Goal: Task Accomplishment & Management: Manage account settings

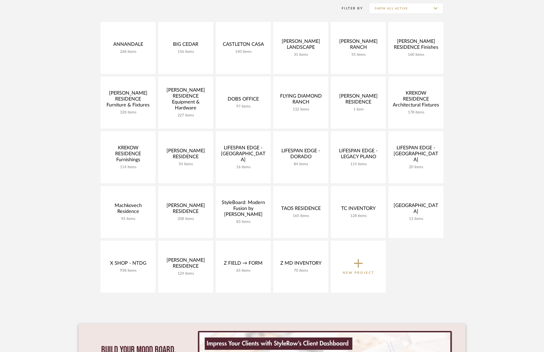
scroll to position [101, 0]
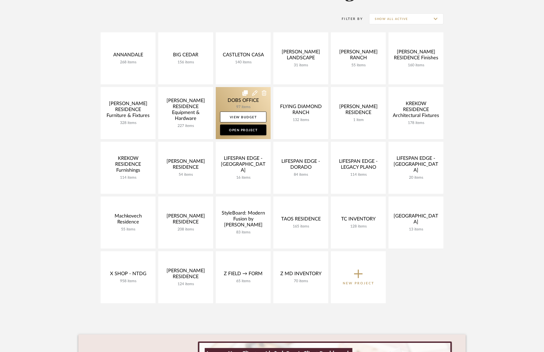
click at [234, 97] on link at bounding box center [243, 113] width 55 height 52
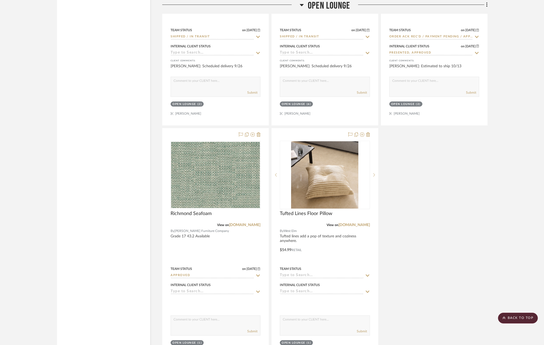
scroll to position [3200, 0]
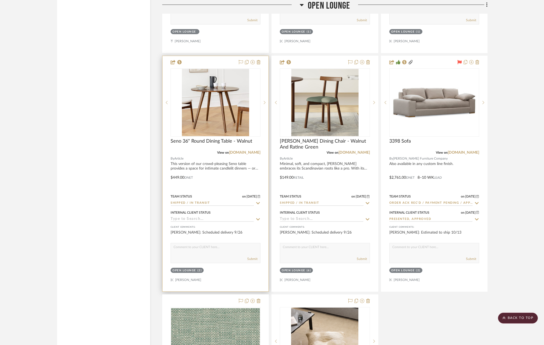
click at [258, 202] on icon at bounding box center [259, 203] width 4 height 2
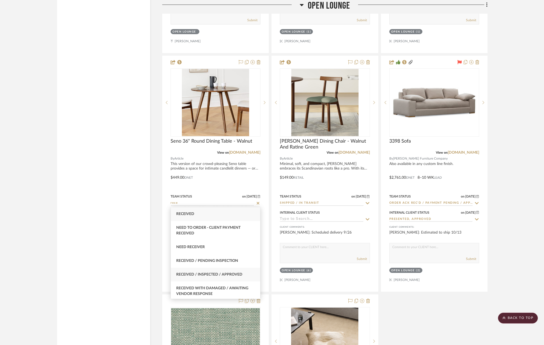
type input "rece"
click at [231, 273] on span "Received / Inspected / Approved" at bounding box center [209, 275] width 66 height 4
type input "[DATE]"
type input "Received / Inspected / Approved"
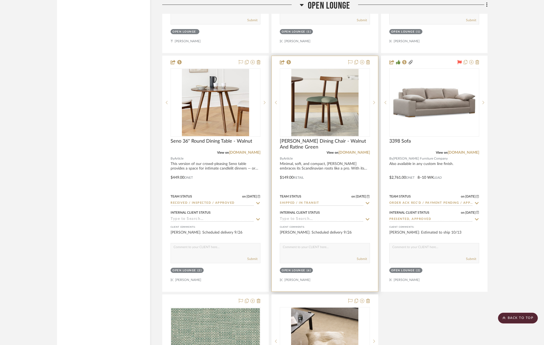
click at [367, 202] on icon at bounding box center [368, 203] width 4 height 2
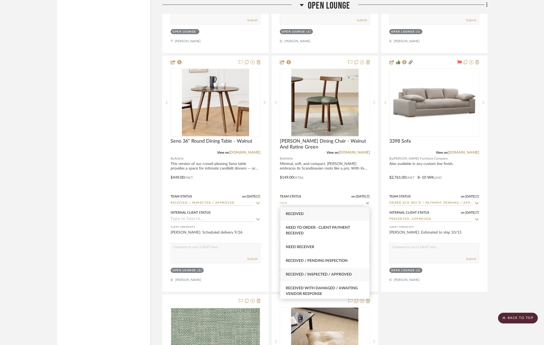
type input "rece"
click at [327, 274] on span "Received / Inspected / Approved" at bounding box center [319, 275] width 66 height 4
type input "[DATE]"
type input "Received / Inspected / Approved"
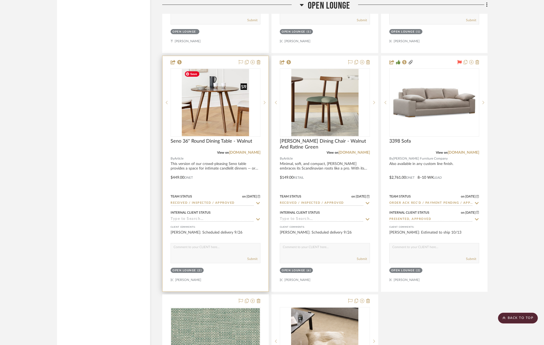
click at [0, 0] on img at bounding box center [0, 0] width 0 height 0
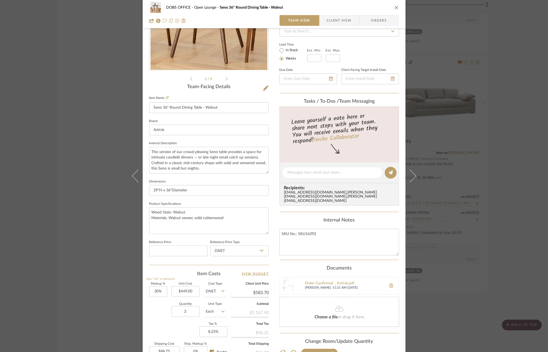
scroll to position [83, 0]
click at [459, 156] on div "DOBS OFFICE Open Lounge Seno 36" Round Dining Table - Walnut Team View Client V…" at bounding box center [274, 176] width 548 height 352
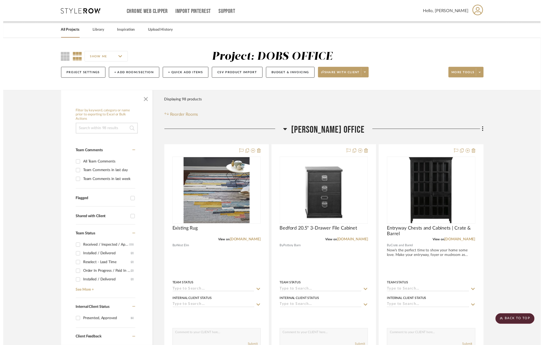
scroll to position [3200, 0]
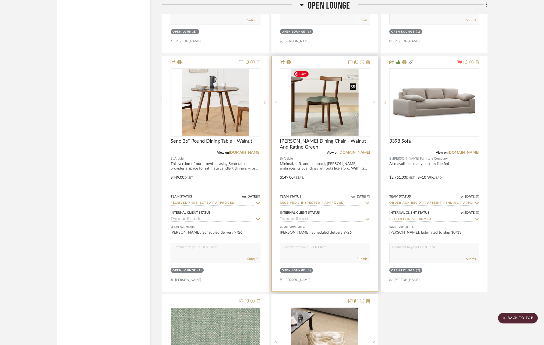
click at [316, 125] on img "0" at bounding box center [324, 102] width 67 height 67
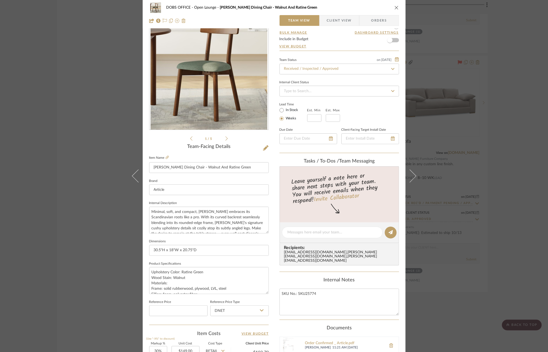
scroll to position [0, 0]
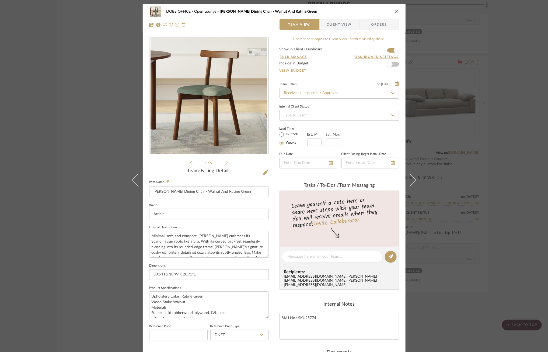
click at [342, 25] on span "Client View" at bounding box center [339, 24] width 25 height 11
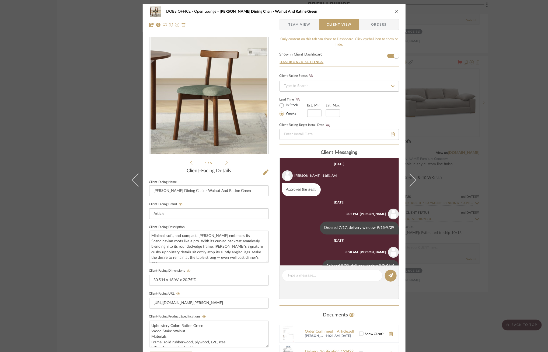
scroll to position [53, 0]
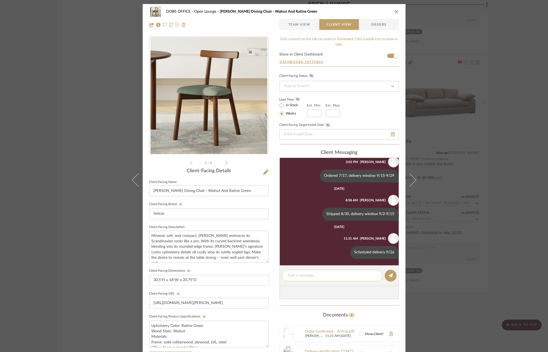
click at [313, 277] on textarea at bounding box center [331, 275] width 89 height 6
type textarea "Received 9/26"
drag, startPoint x: 330, startPoint y: 272, endPoint x: 267, endPoint y: 272, distance: 63.3
click at [267, 272] on div "DOBS OFFICE Open Lounge Ulka Dining Chair - Walnut And Ratine Green Team View C…" at bounding box center [274, 228] width 263 height 448
click at [303, 276] on textarea "Received 9/26" at bounding box center [331, 275] width 89 height 6
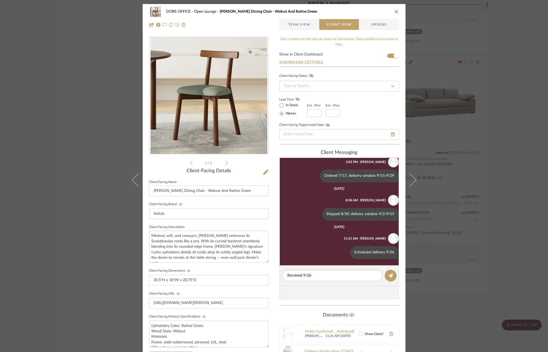
click at [303, 276] on textarea "Received 9/26" at bounding box center [331, 275] width 89 height 6
click at [389, 276] on icon at bounding box center [390, 275] width 4 height 4
click at [462, 87] on div "DOBS OFFICE Open Lounge Ulka Dining Chair - Walnut And Ratine Green Team View C…" at bounding box center [274, 176] width 548 height 352
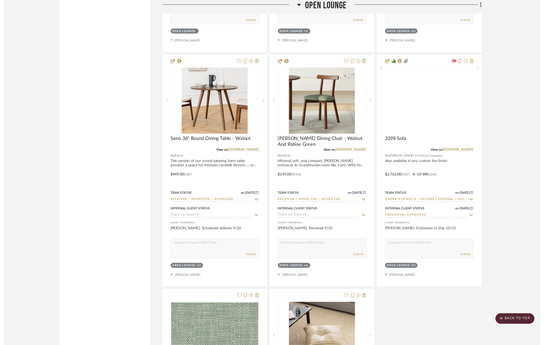
scroll to position [3200, 0]
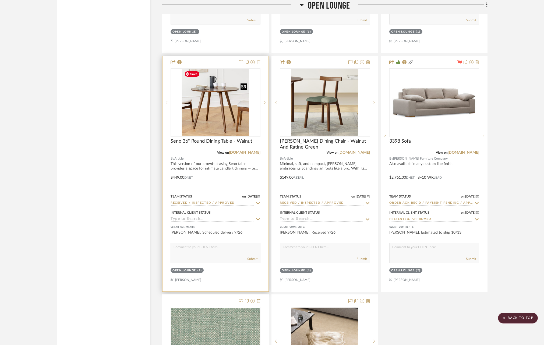
click at [204, 122] on img "0" at bounding box center [215, 102] width 67 height 67
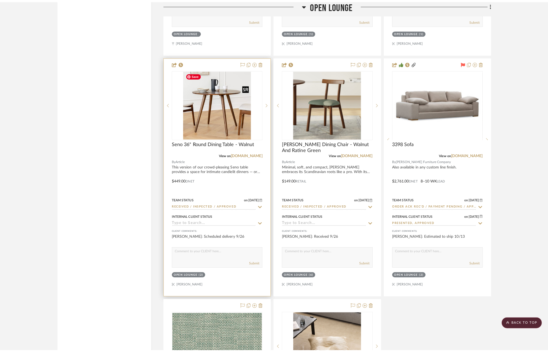
scroll to position [0, 0]
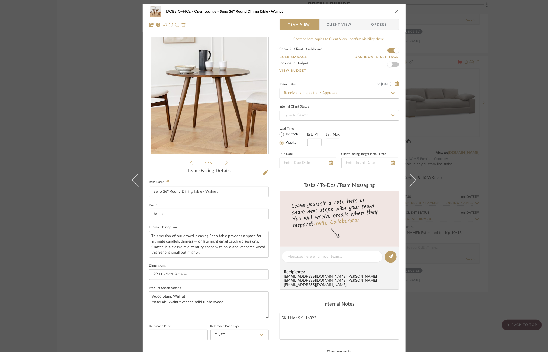
click at [342, 31] on div "DOBS OFFICE Open Lounge Seno 36" Round Dining Table - Walnut Team View Client V…" at bounding box center [274, 18] width 263 height 28
click at [338, 23] on span "Client View" at bounding box center [339, 24] width 25 height 11
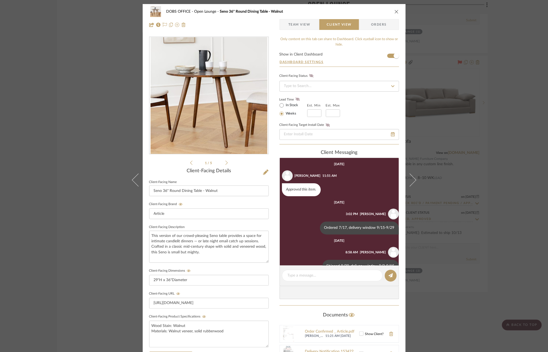
scroll to position [53, 0]
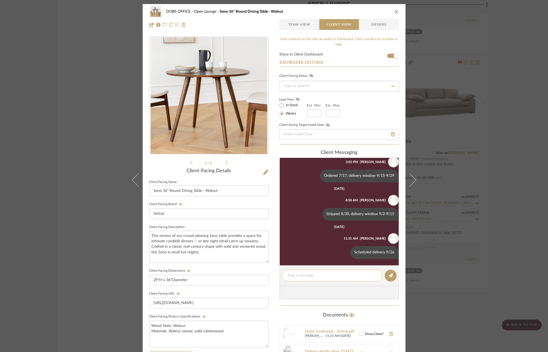
click at [318, 277] on textarea at bounding box center [331, 275] width 89 height 6
paste textarea "Received 9/26"
type textarea "Received 9/26"
click at [393, 278] on button at bounding box center [391, 275] width 12 height 12
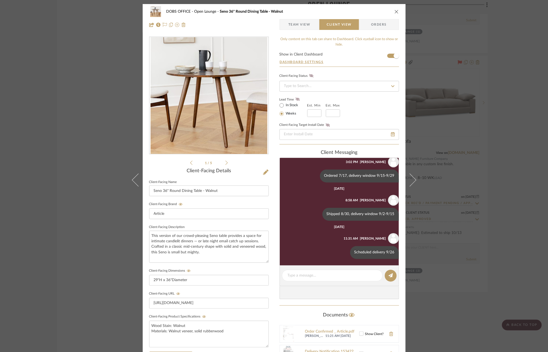
click at [476, 198] on div "DOBS OFFICE Open Lounge Seno 36" Round Dining Table - Walnut Team View Client V…" at bounding box center [274, 176] width 548 height 352
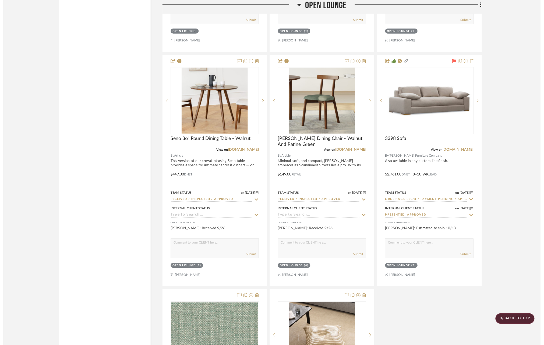
scroll to position [3200, 0]
